Goal: Navigation & Orientation: Find specific page/section

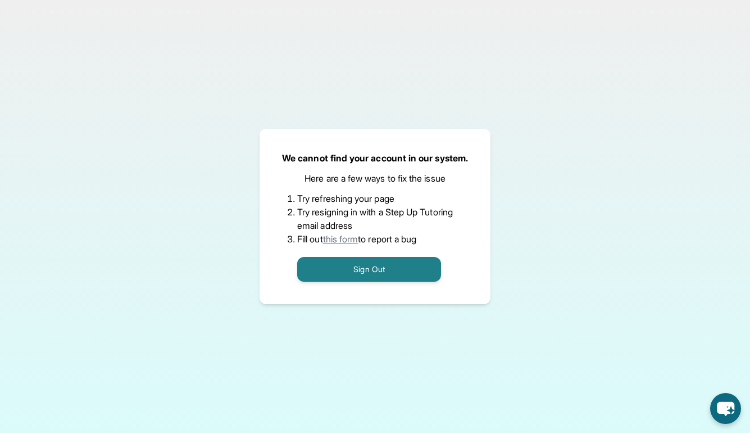
scroll to position [6, 0]
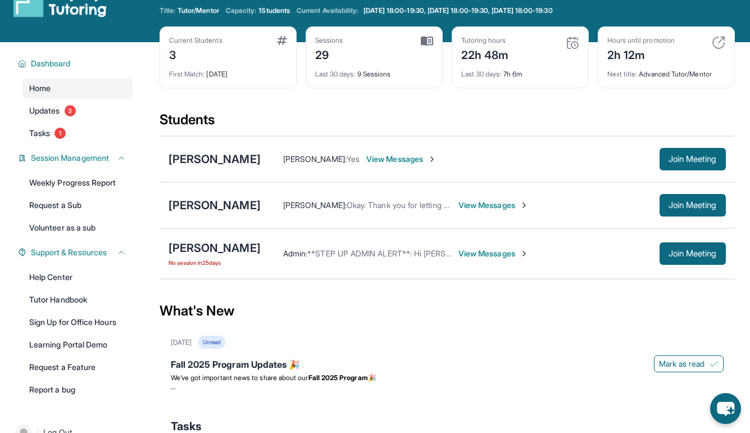
scroll to position [31, 0]
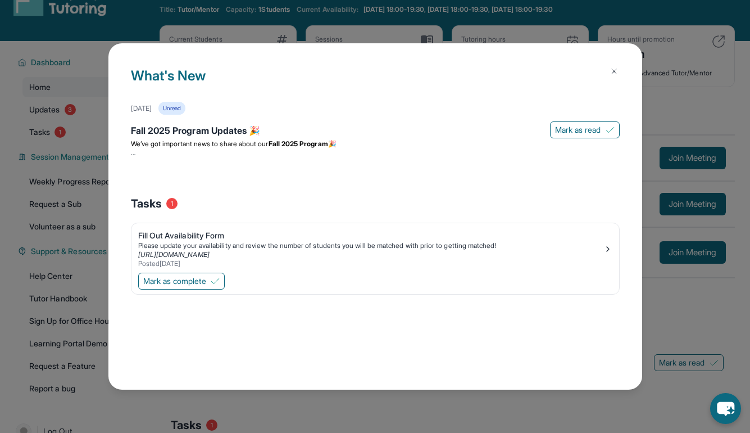
click at [619, 67] on button at bounding box center [614, 71] width 22 height 22
